Goal: Task Accomplishment & Management: Manage account settings

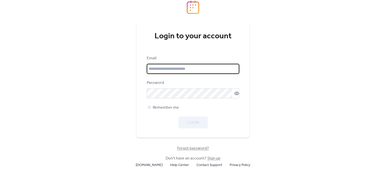
type input "**********"
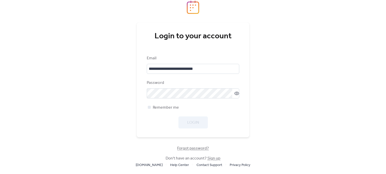
click at [195, 121] on div "Login" at bounding box center [193, 123] width 92 height 12
click at [164, 109] on span "Remember me" at bounding box center [166, 108] width 26 height 6
click at [195, 124] on span "Login" at bounding box center [193, 123] width 12 height 6
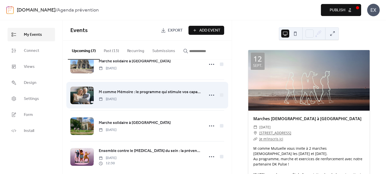
scroll to position [116, 0]
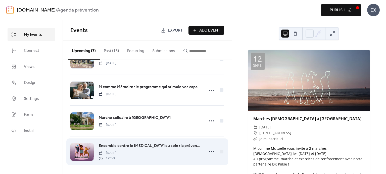
click at [82, 151] on div at bounding box center [81, 153] width 23 height 18
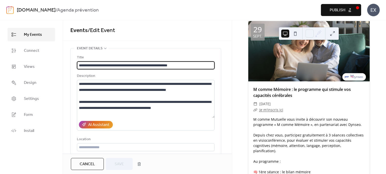
scroll to position [828, 0]
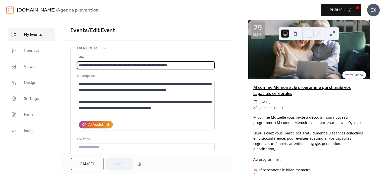
click at [278, 92] on link "M comme Mémoire : le programme qui stimule vos capacités cérébrales" at bounding box center [301, 91] width 97 height 12
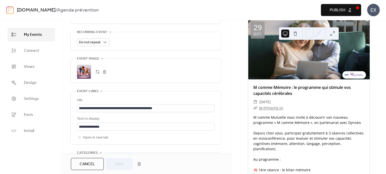
scroll to position [299, 0]
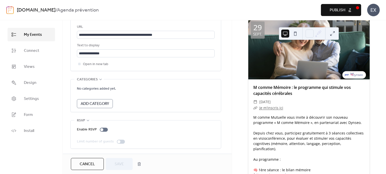
click at [29, 35] on span "My Events" at bounding box center [33, 35] width 18 height 6
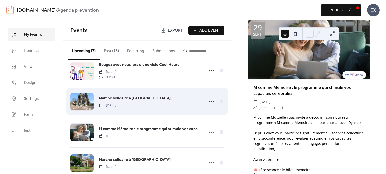
scroll to position [116, 0]
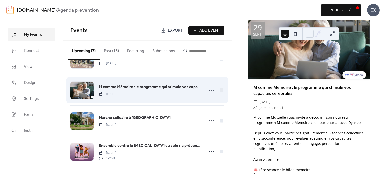
click at [121, 86] on span "M comme Mémoire : le programme qui stimule vos capacités cérébrales" at bounding box center [150, 87] width 102 height 6
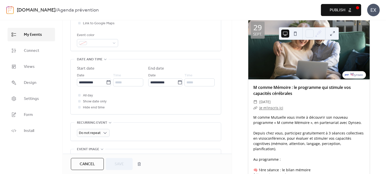
scroll to position [124, 0]
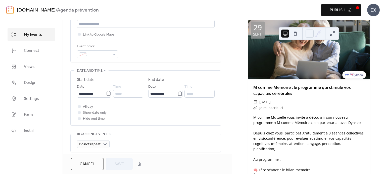
click at [29, 37] on span "My Events" at bounding box center [33, 35] width 18 height 6
